Goal: Navigation & Orientation: Find specific page/section

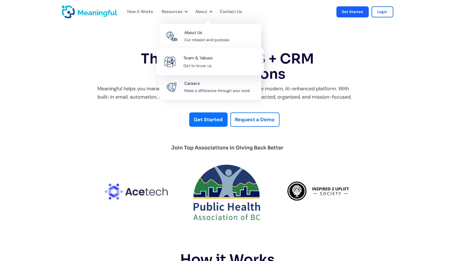
click at [193, 53] on link "Team & Values Get to know us" at bounding box center [209, 61] width 107 height 27
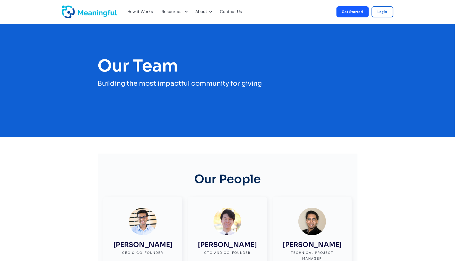
click at [105, 12] on img "home" at bounding box center [89, 12] width 55 height 13
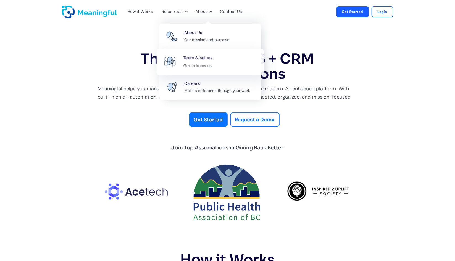
click at [180, 54] on link "Team & Values Get to know us" at bounding box center [209, 61] width 107 height 27
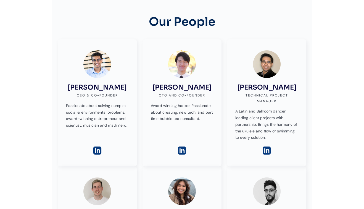
scroll to position [166, 0]
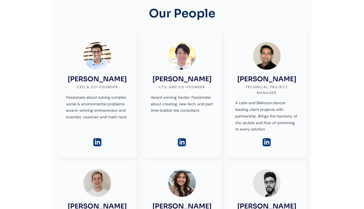
click at [90, 85] on div "CEO & Co-founder" at bounding box center [97, 87] width 41 height 6
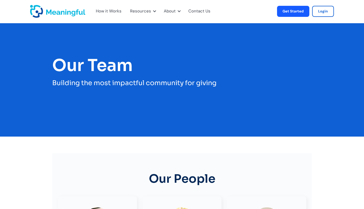
scroll to position [0, 0]
